Goal: Task Accomplishment & Management: Use online tool/utility

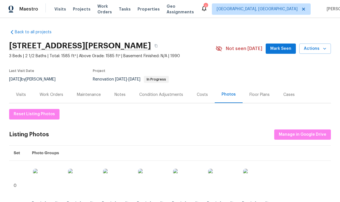
click at [56, 96] on div "Work Orders" at bounding box center [52, 95] width 24 height 6
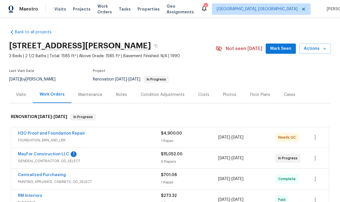
click at [59, 154] on link "MayFor Construction LLC" at bounding box center [43, 154] width 51 height 4
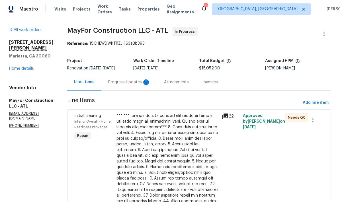
click at [138, 83] on div "Progress Updates 1" at bounding box center [129, 82] width 42 height 6
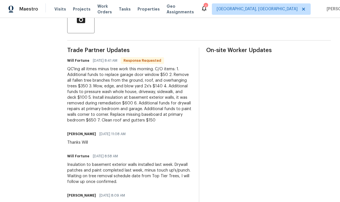
scroll to position [159, 0]
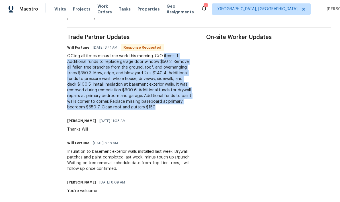
copy div "items: 1. Additional funds to replace garage door window $50 2. Remove all fall…"
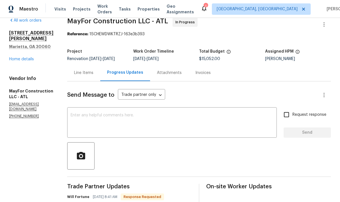
scroll to position [9, 0]
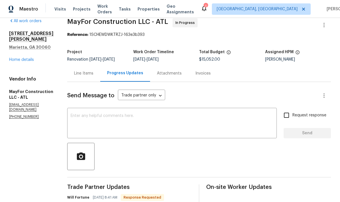
click at [93, 75] on div "Line Items" at bounding box center [83, 74] width 19 height 6
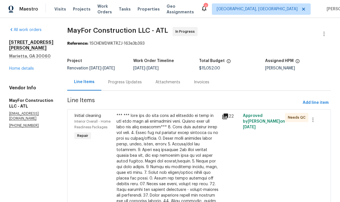
click at [142, 79] on div "Progress Updates" at bounding box center [125, 82] width 34 height 6
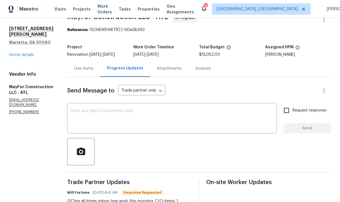
scroll to position [14, 0]
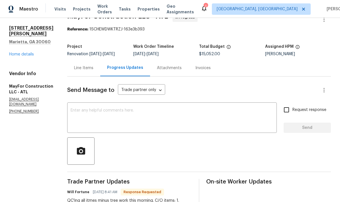
click at [91, 69] on div "Line Items" at bounding box center [83, 68] width 19 height 6
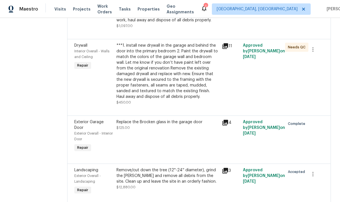
scroll to position [385, 0]
click at [194, 125] on div "Replace the Brocken glass in the garage door" at bounding box center [167, 123] width 102 height 6
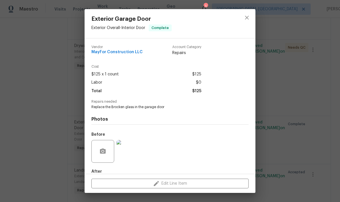
click at [181, 184] on div "Edit Line Item" at bounding box center [170, 183] width 171 height 19
click at [246, 20] on icon "close" at bounding box center [246, 17] width 7 height 7
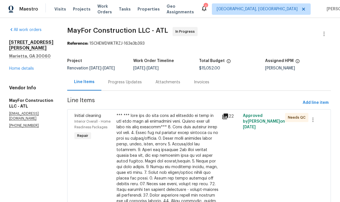
scroll to position [0, 0]
click at [321, 99] on span "Add line item" at bounding box center [316, 102] width 26 height 7
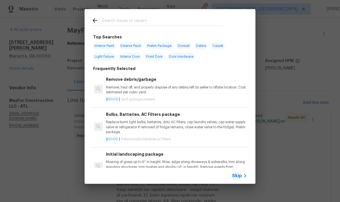
click at [133, 21] on input "text" at bounding box center [162, 21] width 121 height 9
type input "Wind"
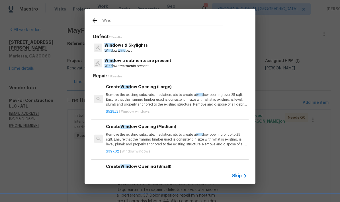
click at [133, 48] on p "Wind ow wind ows" at bounding box center [125, 50] width 43 height 5
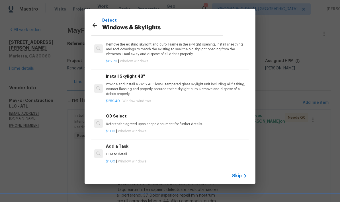
scroll to position [28, 0]
click at [114, 152] on p "HPM to detail" at bounding box center [176, 154] width 141 height 5
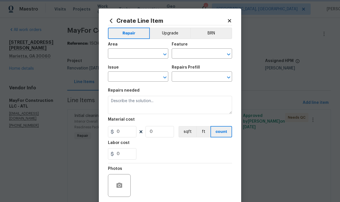
type input "Windows & Skylights"
type input "Add a Task $1.00"
type textarea "HPM to detail"
type input "1"
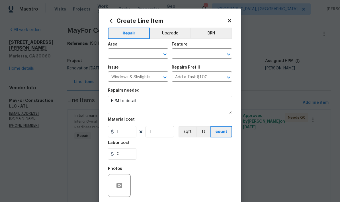
click at [135, 54] on input "text" at bounding box center [130, 54] width 44 height 9
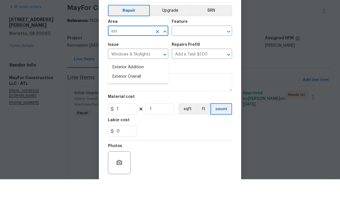
click at [137, 95] on li "Exterior Overall" at bounding box center [138, 99] width 60 height 9
type input "Exterior Overall"
click at [200, 50] on input "text" at bounding box center [194, 54] width 44 height 9
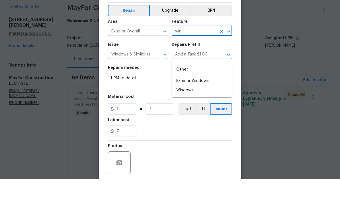
click at [201, 99] on li "Exterior Windows" at bounding box center [202, 103] width 60 height 9
type input "Exterior Windows"
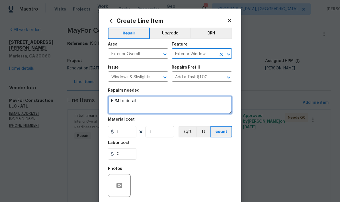
click at [146, 101] on textarea "HPM to detail" at bounding box center [170, 105] width 124 height 18
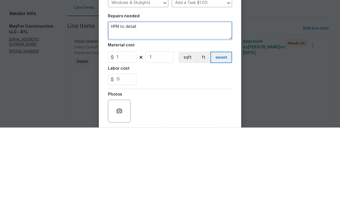
click at [115, 96] on textarea "HPM to detail" at bounding box center [170, 105] width 124 height 18
paste textarea "1. Additional funds to replace garage door window $50"
type textarea "1. Additional funds to replace garage door window"
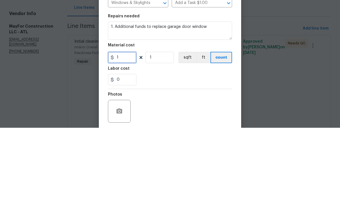
click at [126, 126] on input "1" at bounding box center [122, 131] width 28 height 11
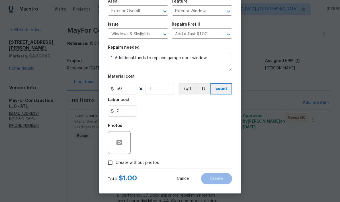
scroll to position [44, 0]
type input "50"
click at [112, 163] on input "Create without photos" at bounding box center [110, 162] width 11 height 11
checkbox input "true"
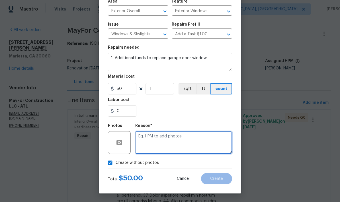
click at [157, 137] on textarea at bounding box center [183, 142] width 97 height 23
type textarea "HPM to add photo"
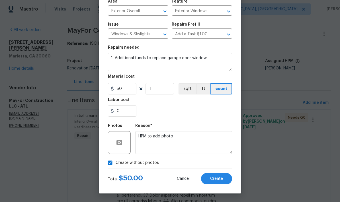
click at [224, 177] on button "Create" at bounding box center [216, 178] width 31 height 11
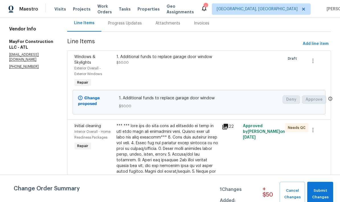
scroll to position [32, 0]
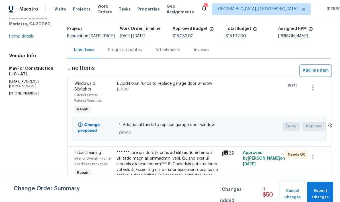
click at [319, 67] on span "Add line item" at bounding box center [316, 70] width 26 height 7
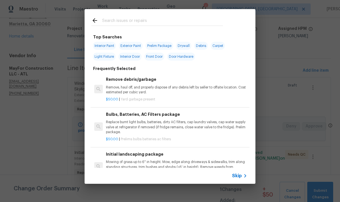
click at [140, 21] on input "text" at bounding box center [162, 21] width 121 height 9
type input "Land"
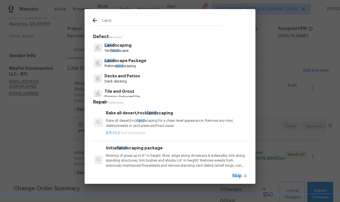
click at [124, 49] on p "Yard land scape" at bounding box center [117, 50] width 27 height 5
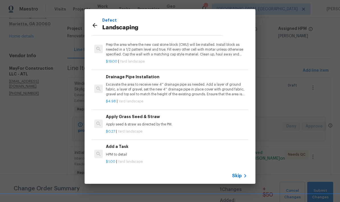
scroll to position [28, 0]
click at [118, 147] on div "Add a Task HPM to detail" at bounding box center [176, 150] width 141 height 14
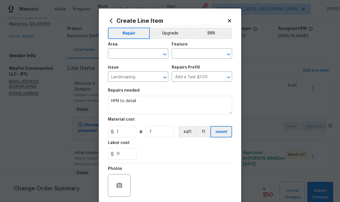
click at [142, 52] on input "text" at bounding box center [130, 54] width 44 height 9
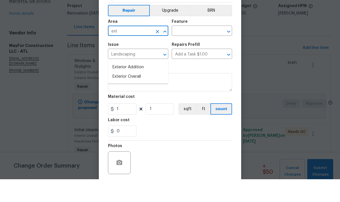
click at [139, 95] on li "Exterior Overall" at bounding box center [138, 99] width 60 height 9
type input "Exterior Overall"
click at [202, 50] on input "text" at bounding box center [194, 54] width 44 height 9
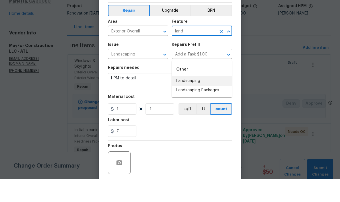
click at [196, 99] on li "Landscaping" at bounding box center [202, 103] width 60 height 9
type input "Landscaping"
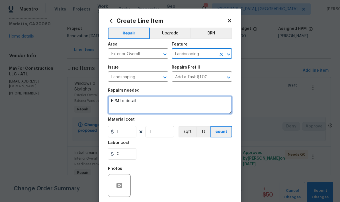
click at [119, 104] on textarea "HPM to detail" at bounding box center [170, 105] width 124 height 18
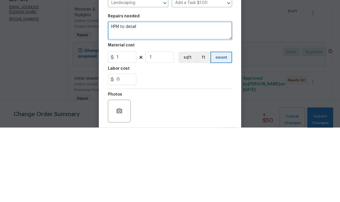
click at [116, 96] on textarea "HPM to detail" at bounding box center [170, 105] width 124 height 18
paste textarea "1. Remove all fallen tree branches from the ground, roof, and overhanging trees…"
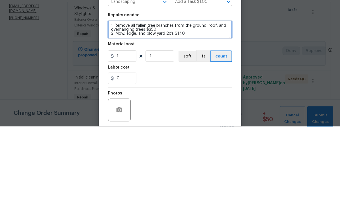
type textarea "1. Remove all fallen tree branches from the ground, roof, and overhanging trees…"
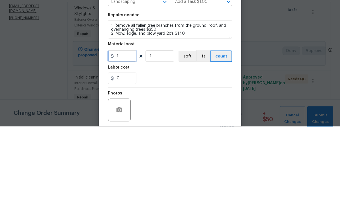
click at [130, 126] on input "1" at bounding box center [122, 131] width 28 height 11
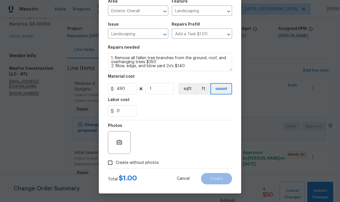
scroll to position [44, 0]
type input "490"
click at [109, 164] on input "Create without photos" at bounding box center [110, 162] width 11 height 11
checkbox input "true"
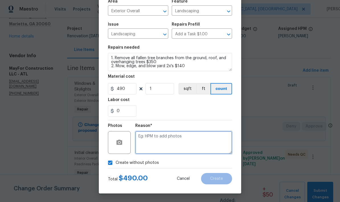
click at [159, 133] on textarea at bounding box center [183, 142] width 97 height 23
type textarea "HPM to add photos"
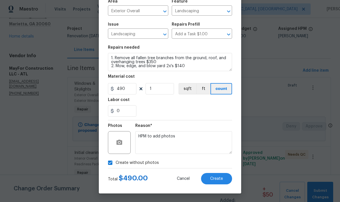
click at [221, 180] on span "Create" at bounding box center [216, 179] width 13 height 4
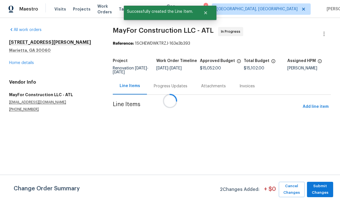
scroll to position [0, 0]
